Goal: Register for event/course

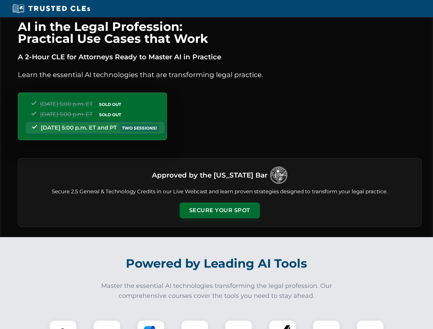
click at [219, 210] on button "Secure Your Spot" at bounding box center [220, 211] width 80 height 16
click at [63, 325] on img at bounding box center [63, 334] width 20 height 20
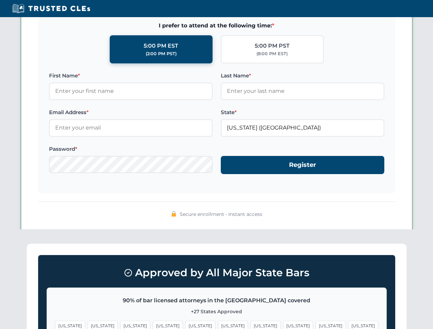
click at [251, 325] on span "[US_STATE]" at bounding box center [266, 326] width 30 height 10
click at [316, 325] on span "[US_STATE]" at bounding box center [331, 326] width 30 height 10
